Goal: Task Accomplishment & Management: Use online tool/utility

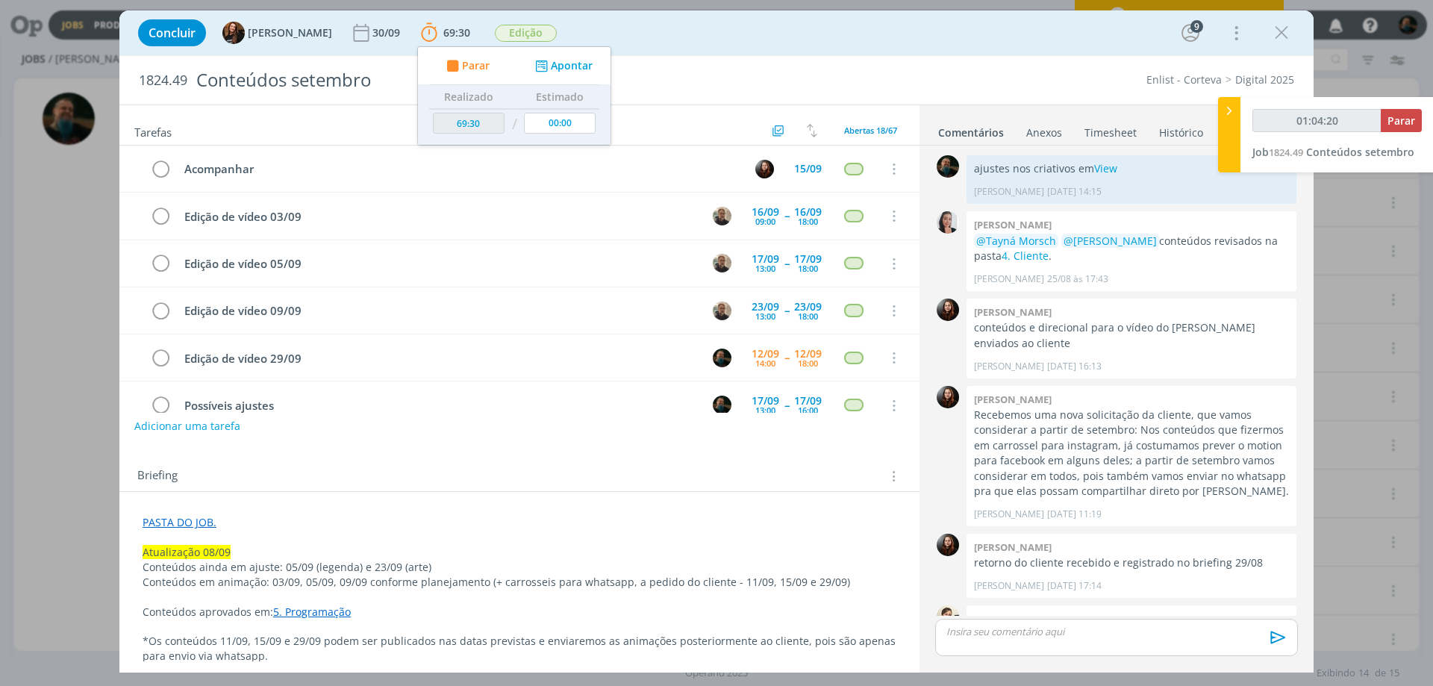
scroll to position [1423, 0]
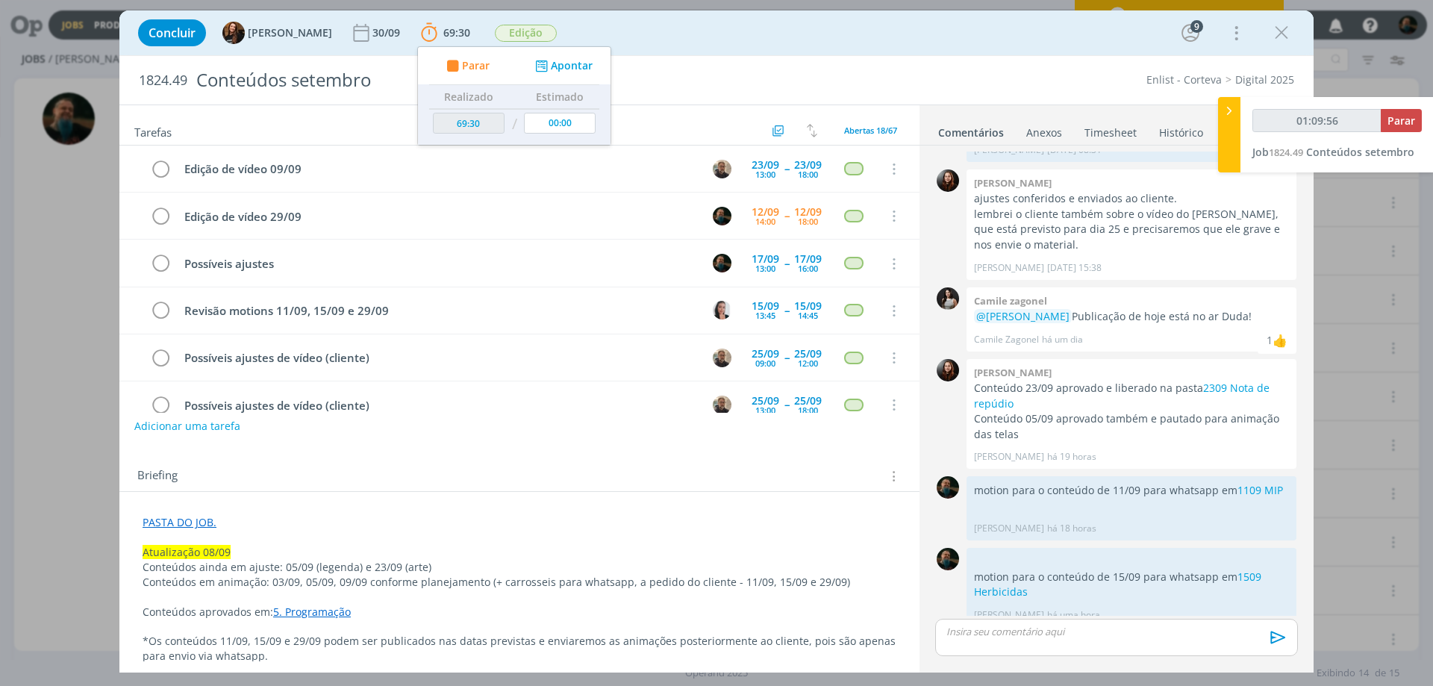
type input "01:09:57"
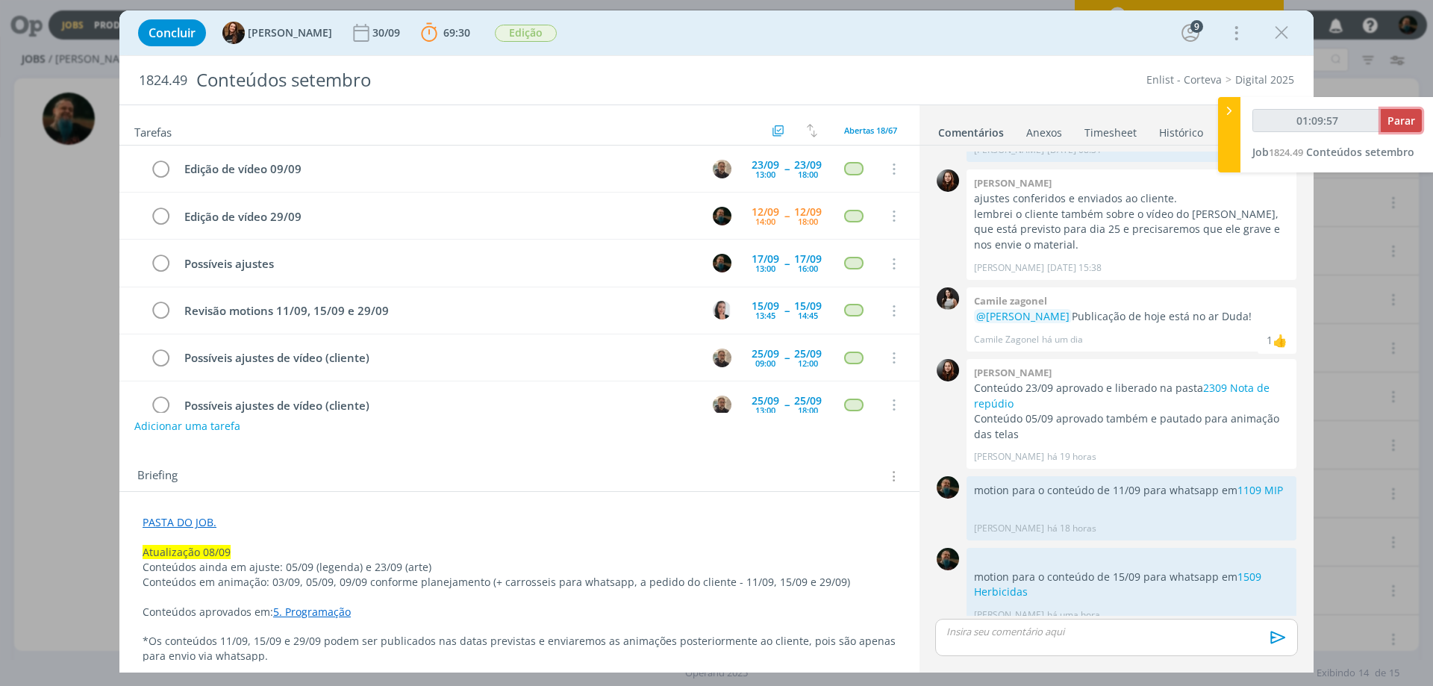
click at [1403, 116] on span "Parar" at bounding box center [1402, 120] width 28 height 14
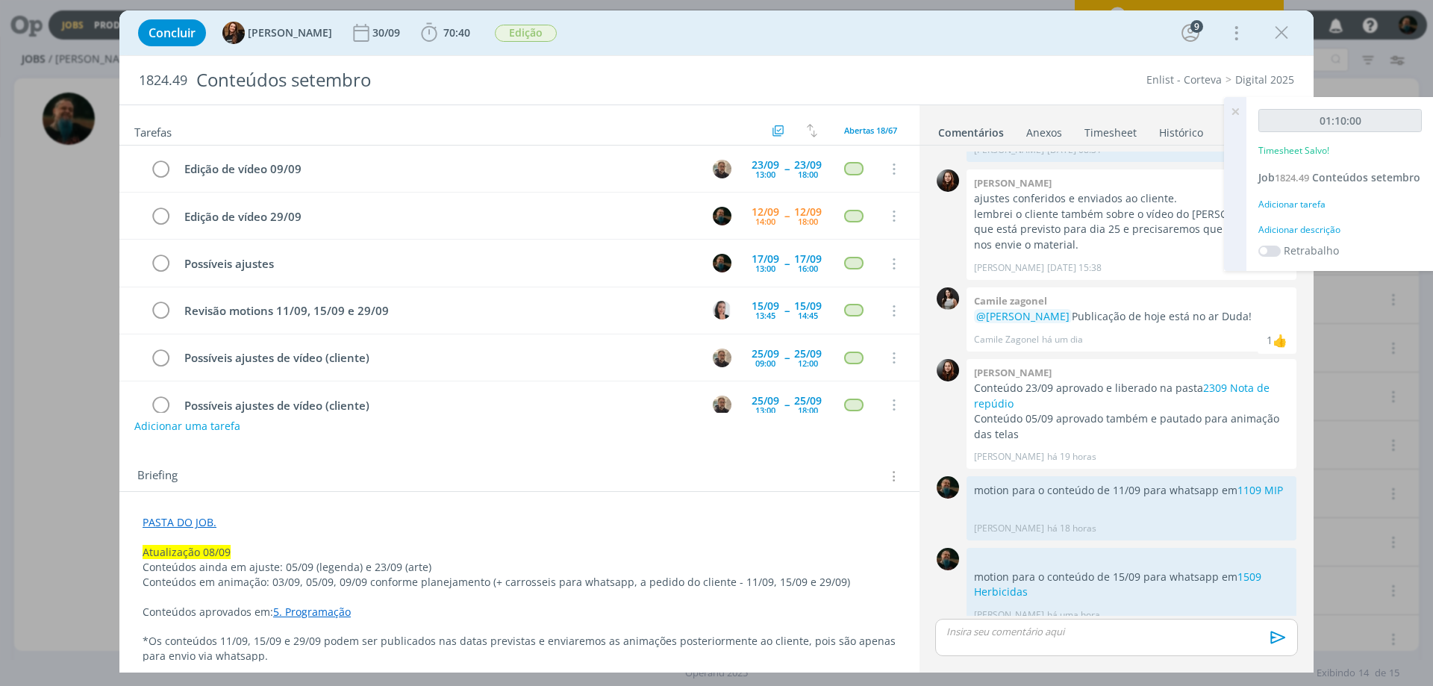
click at [1295, 233] on div "Adicionar descrição" at bounding box center [1339, 229] width 163 height 13
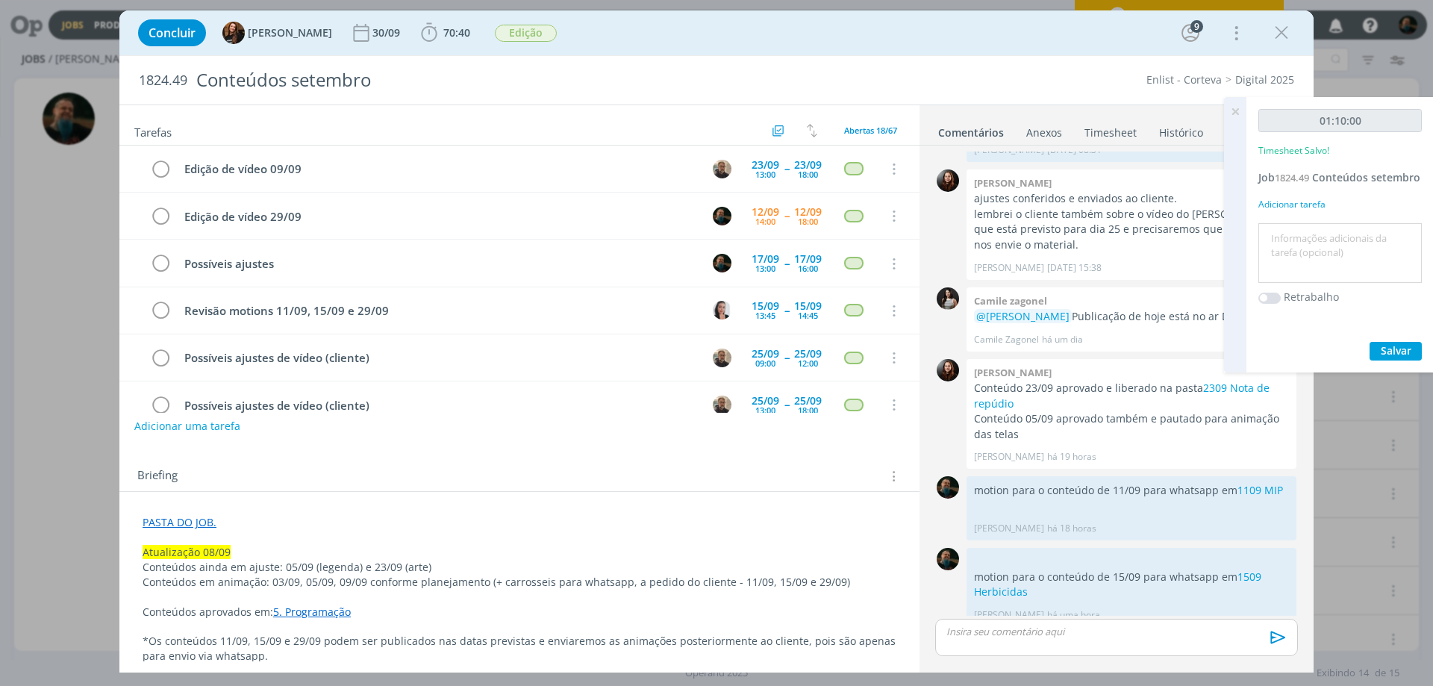
click at [1295, 242] on textarea at bounding box center [1340, 253] width 156 height 53
type textarea "motion conteúdo 29/09"
click at [1393, 345] on span "Salvar" at bounding box center [1396, 350] width 31 height 14
click at [1236, 109] on icon at bounding box center [1235, 111] width 27 height 29
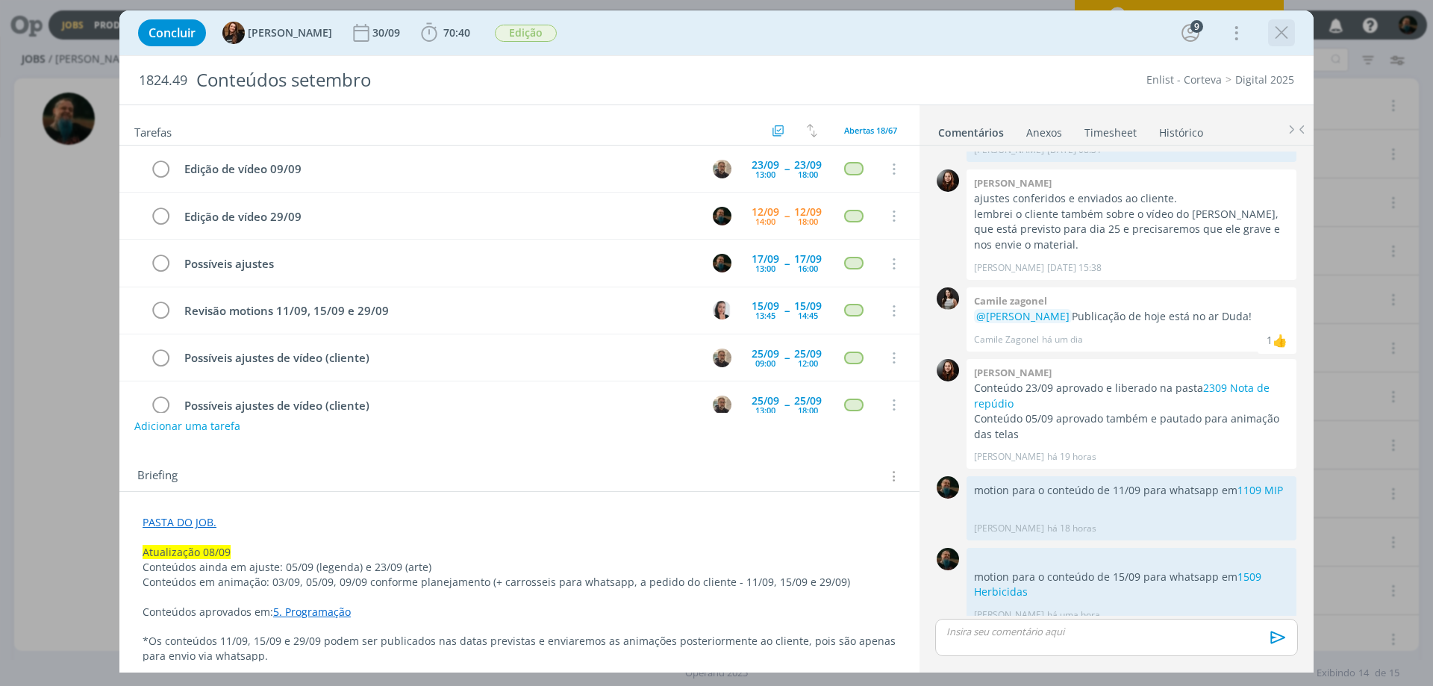
click at [1287, 31] on icon "dialog" at bounding box center [1281, 33] width 22 height 22
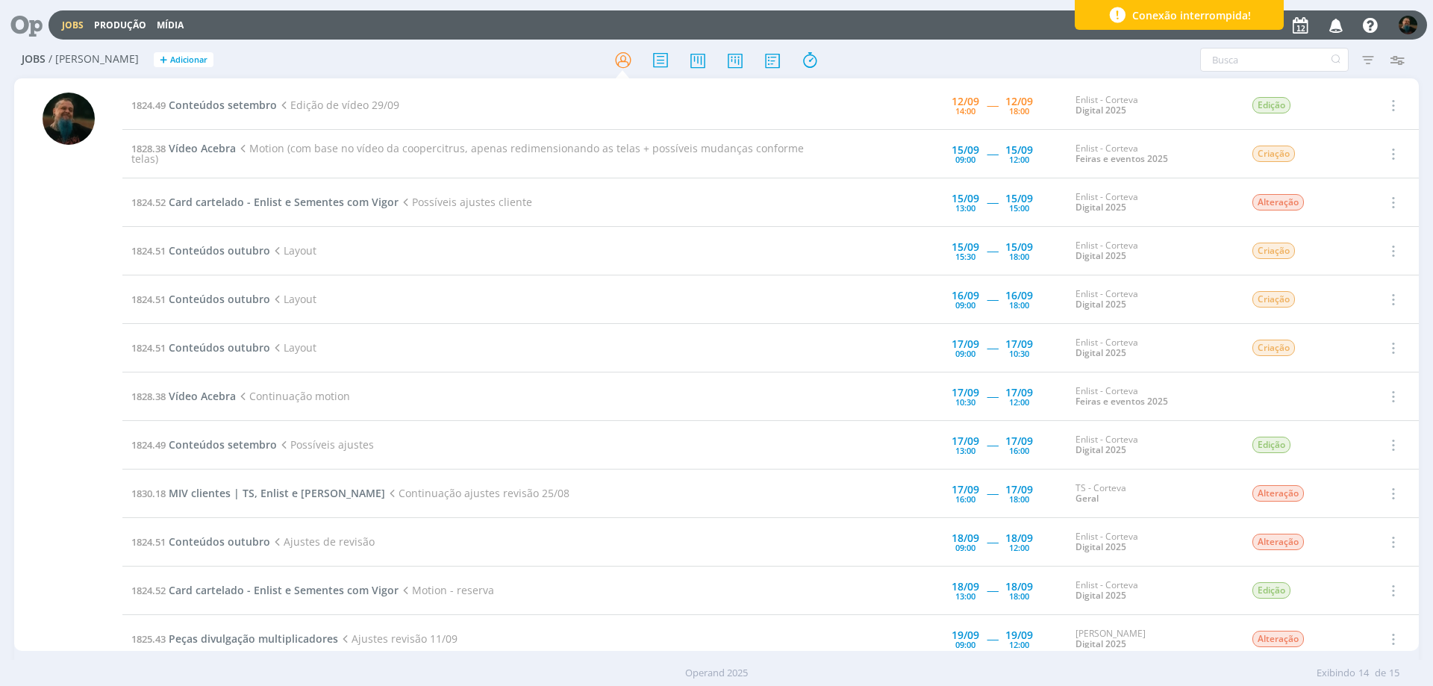
click at [1264, 19] on div "Conexão interrompida!" at bounding box center [1179, 15] width 209 height 30
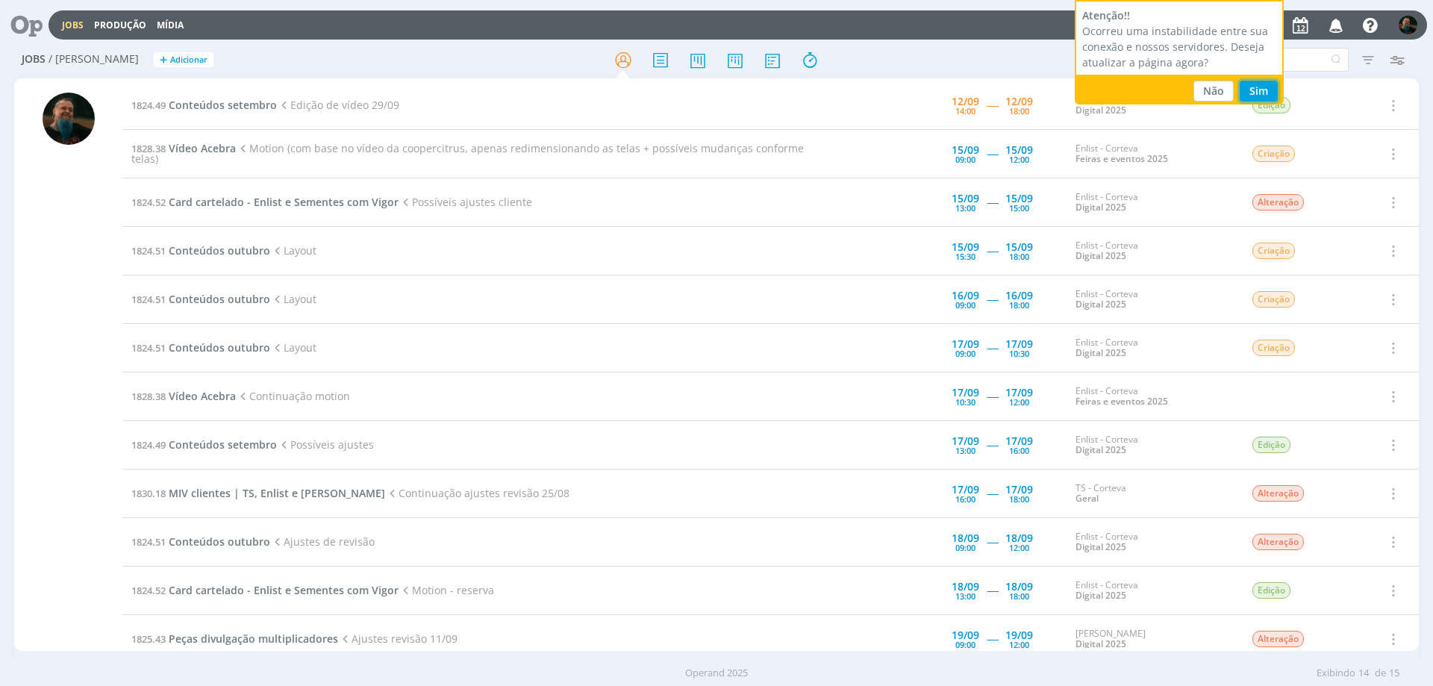
click at [1263, 89] on button "Sim" at bounding box center [1259, 91] width 38 height 21
